Goal: Transaction & Acquisition: Purchase product/service

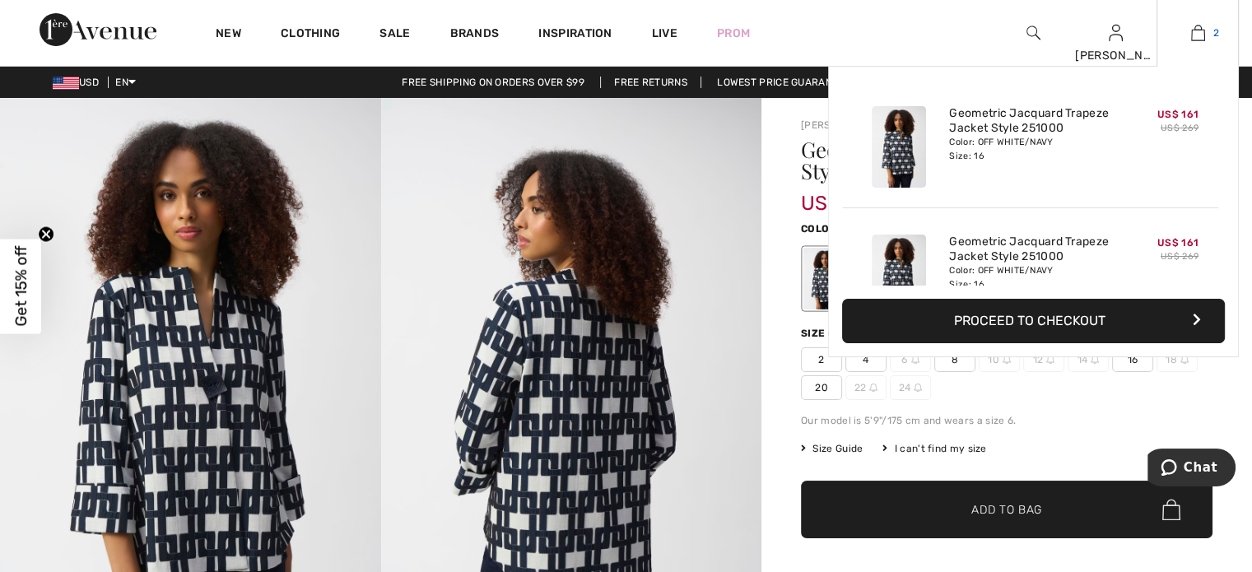
click at [1200, 36] on img at bounding box center [1198, 33] width 14 height 20
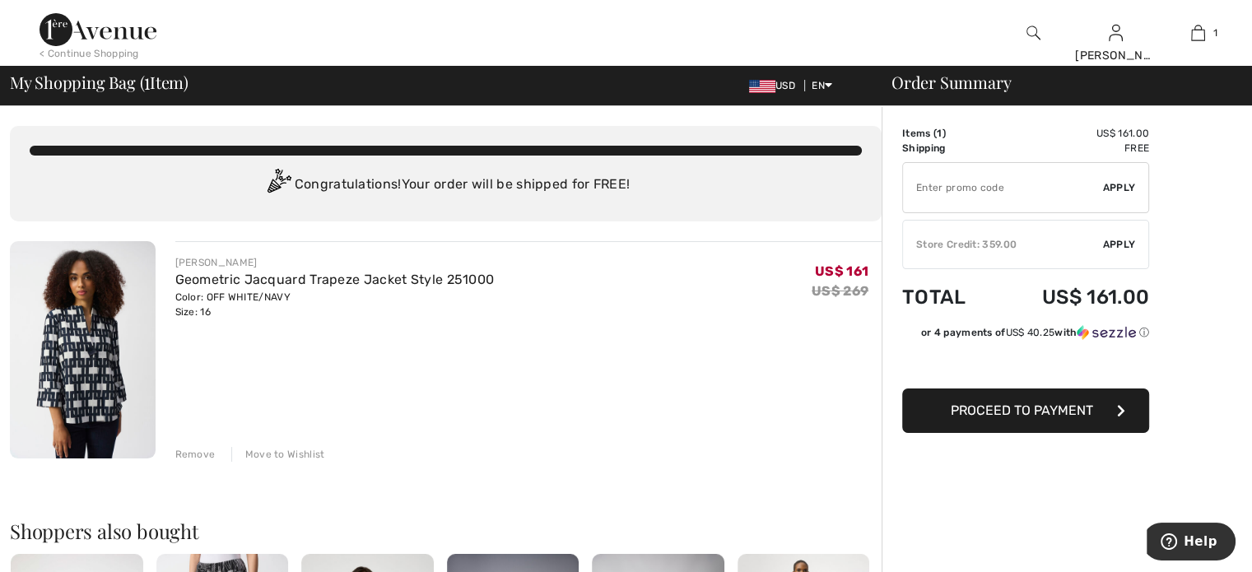
click at [1032, 406] on span "Proceed to Payment" at bounding box center [1022, 410] width 142 height 16
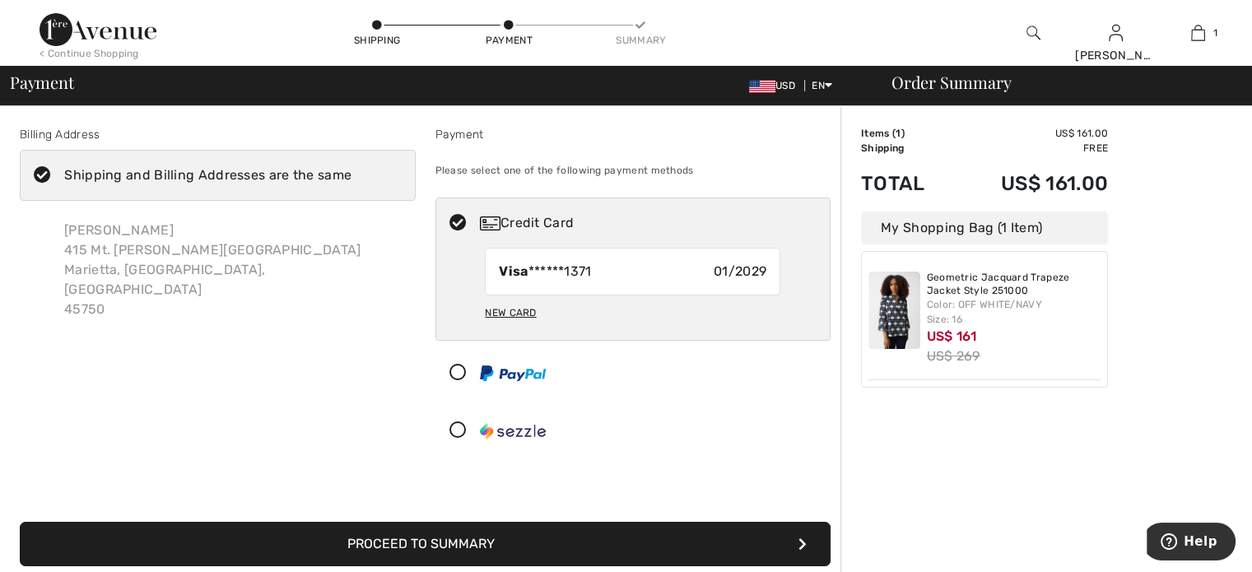
click at [407, 546] on button "Proceed to Summary" at bounding box center [425, 544] width 811 height 44
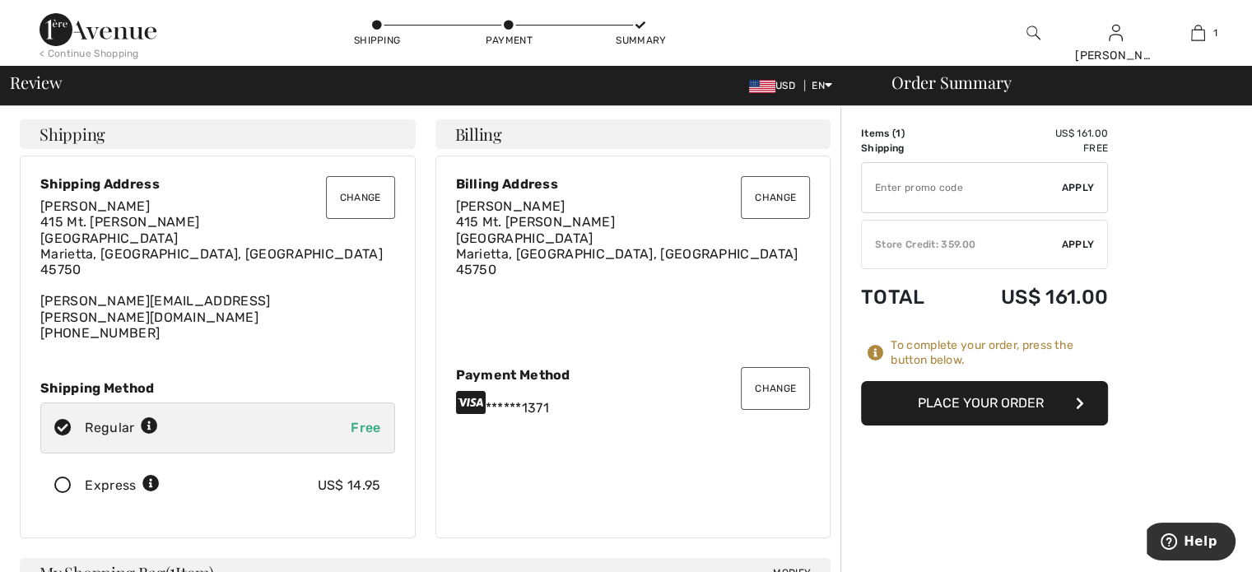
click at [925, 246] on div "Store Credit: 359.00" at bounding box center [962, 244] width 200 height 15
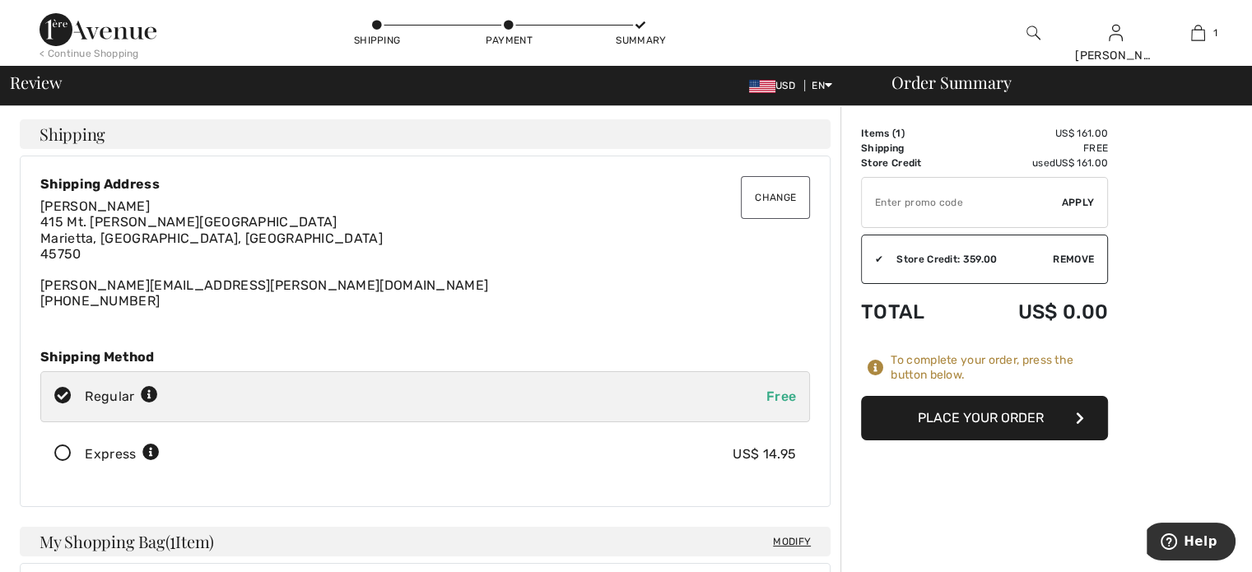
click at [951, 412] on button "Place Your Order" at bounding box center [984, 418] width 247 height 44
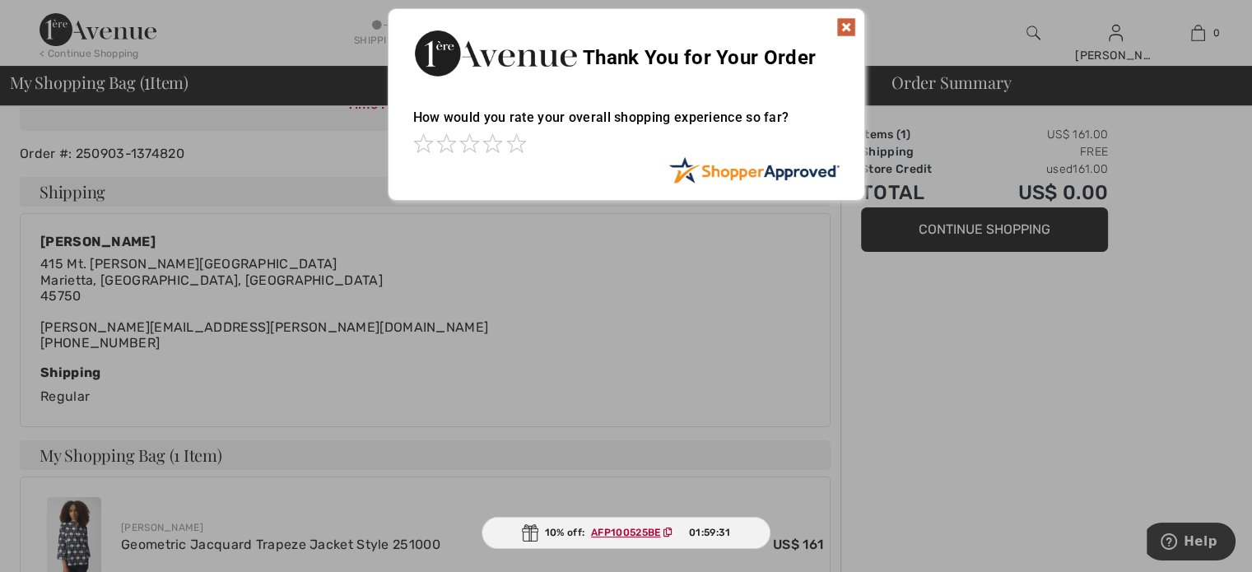
click at [841, 19] on img at bounding box center [846, 27] width 20 height 20
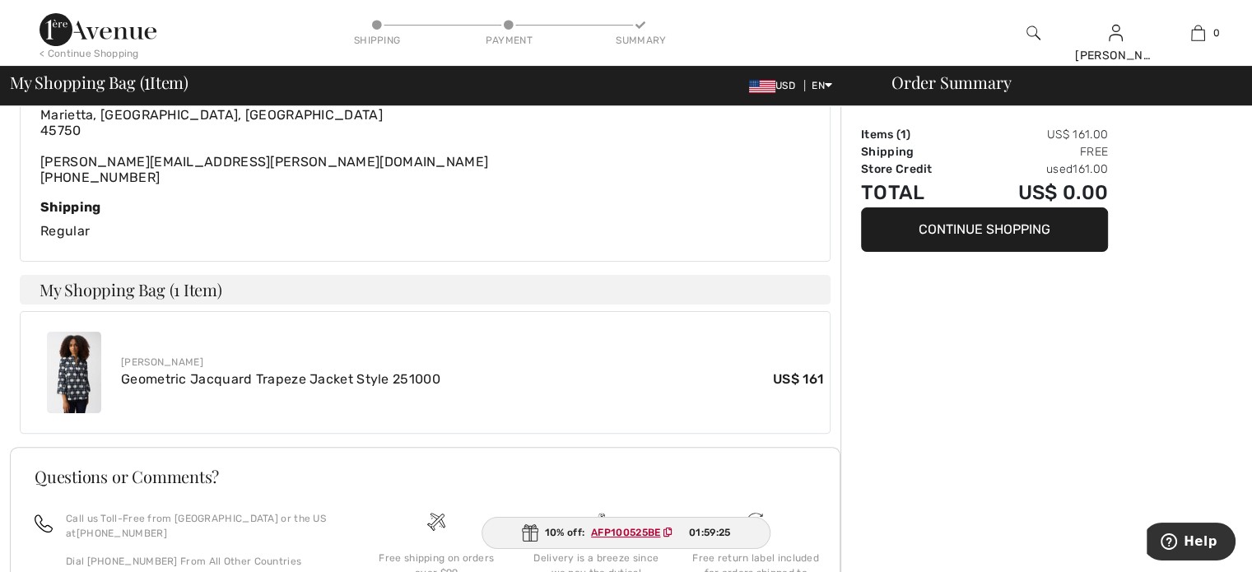
scroll to position [247, 0]
